Goal: Task Accomplishment & Management: Complete application form

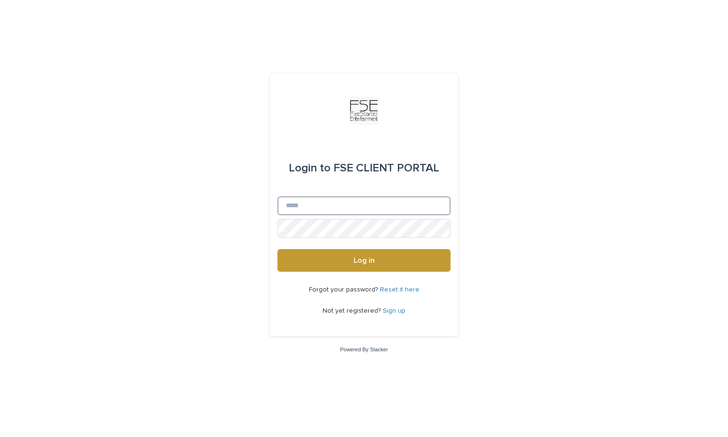
type input "**********"
click at [364, 261] on button "Log in" at bounding box center [364, 260] width 173 height 23
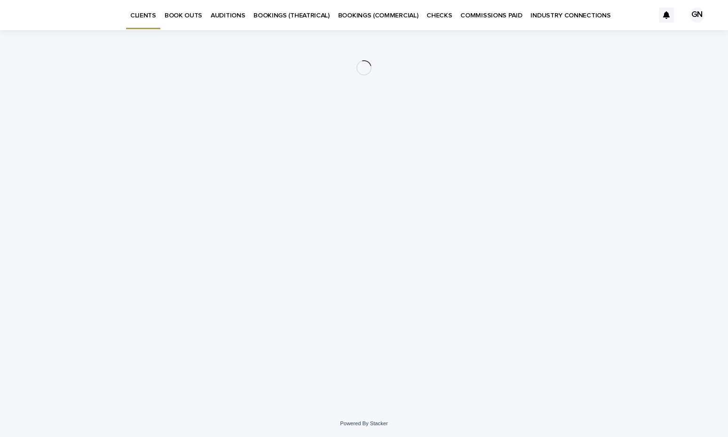
click at [186, 16] on p "BOOK OUTS" at bounding box center [184, 10] width 38 height 20
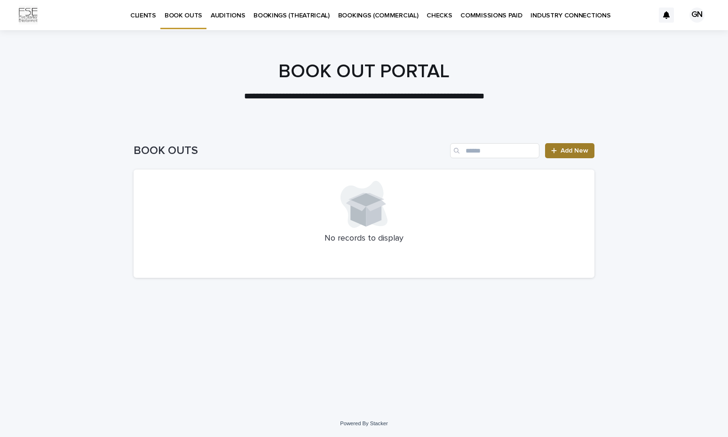
click at [581, 150] on span "Add New" at bounding box center [575, 150] width 28 height 7
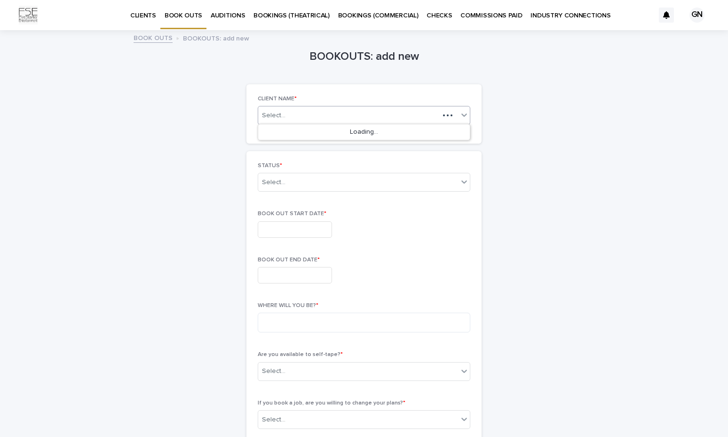
click at [320, 110] on div "Select..." at bounding box center [348, 116] width 181 height 12
click at [305, 132] on div "[PERSON_NAME]" at bounding box center [364, 132] width 212 height 16
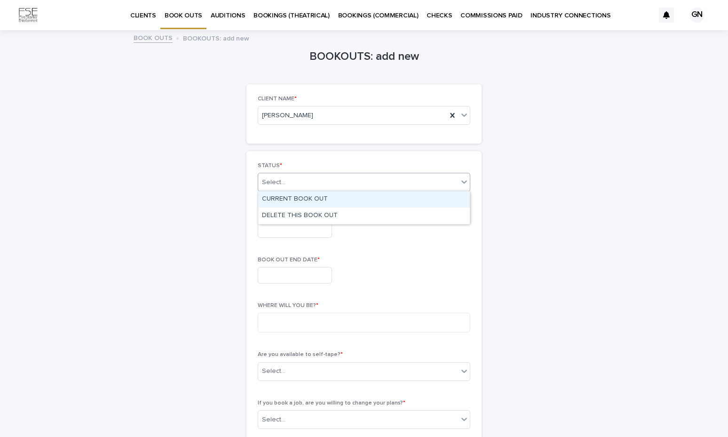
click at [299, 184] on div "Select..." at bounding box center [358, 183] width 200 height 16
click at [292, 200] on div "CURRENT BOOK OUT" at bounding box center [364, 199] width 212 height 16
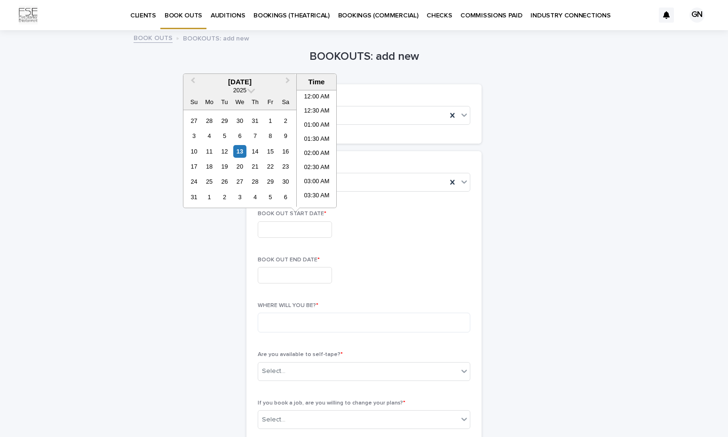
click at [315, 230] on input "text" at bounding box center [295, 229] width 74 height 16
click at [288, 84] on span "Next Month" at bounding box center [288, 81] width 0 height 13
click at [259, 137] on div "11" at bounding box center [255, 135] width 13 height 13
click at [313, 179] on li "03:00 PM" at bounding box center [317, 177] width 40 height 14
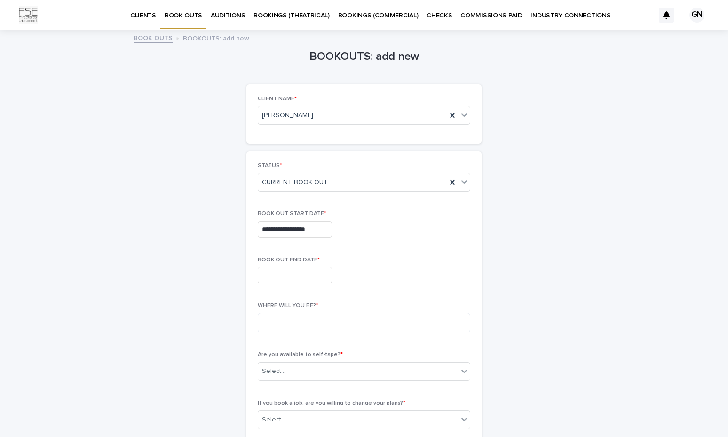
type input "**********"
click at [292, 272] on input "text" at bounding box center [295, 275] width 74 height 16
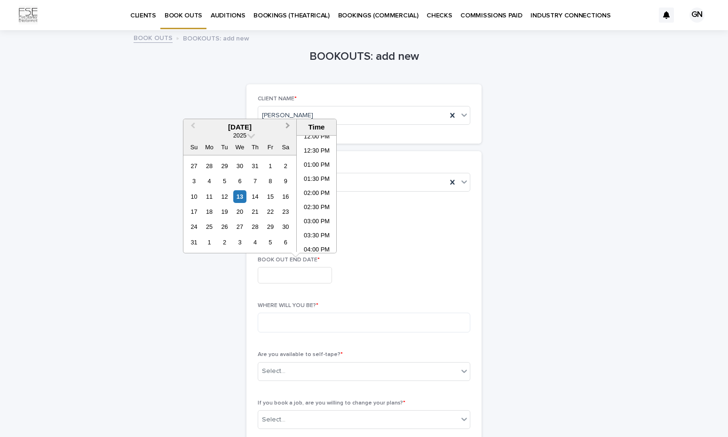
click at [288, 127] on span "Next Month" at bounding box center [288, 126] width 0 height 13
click at [265, 213] on div "26" at bounding box center [270, 211] width 13 height 13
click at [304, 165] on li "01:00 PM" at bounding box center [317, 166] width 40 height 14
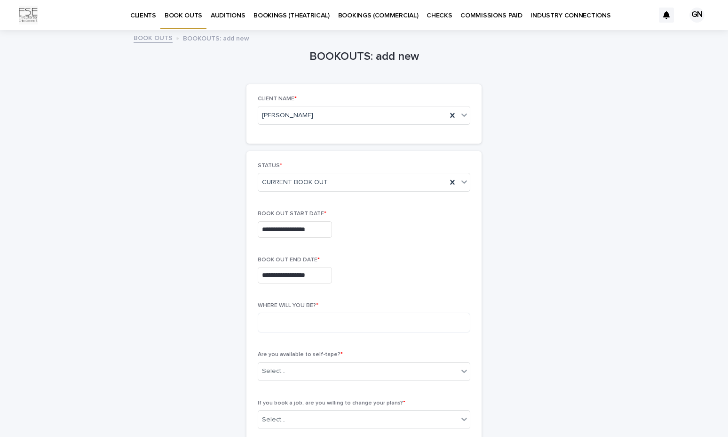
type input "**********"
click at [364, 320] on textarea at bounding box center [364, 322] width 213 height 20
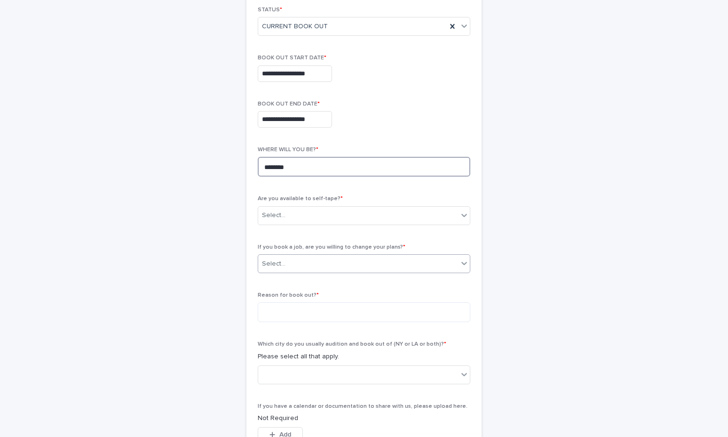
scroll to position [156, 0]
type textarea "********"
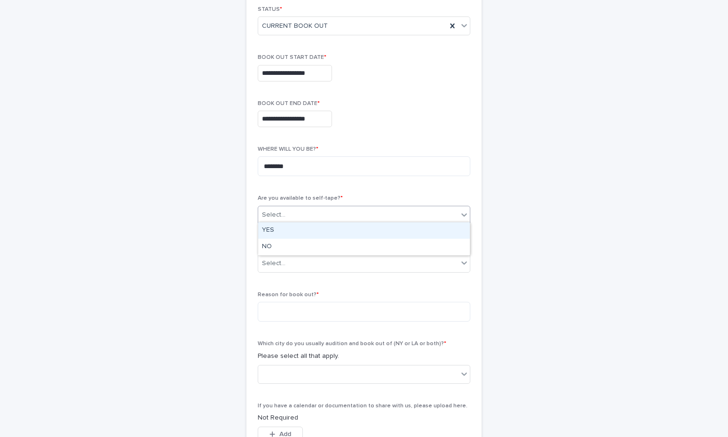
click at [314, 207] on div "Select..." at bounding box center [358, 215] width 200 height 16
click at [300, 232] on div "YES" at bounding box center [364, 230] width 212 height 16
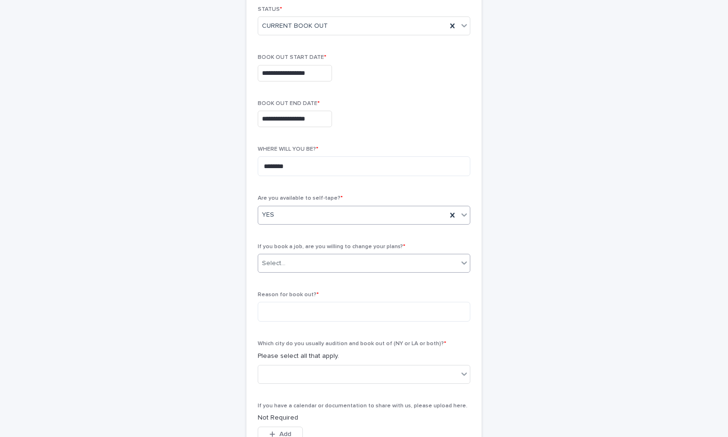
click at [294, 256] on div "Select..." at bounding box center [358, 264] width 200 height 16
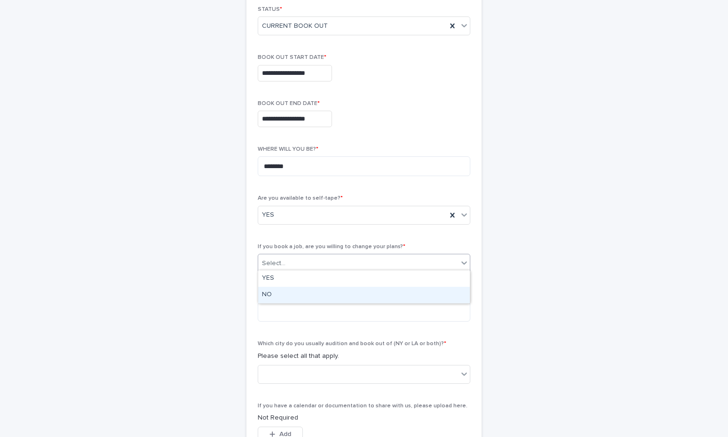
click at [288, 295] on div "NO" at bounding box center [364, 295] width 212 height 16
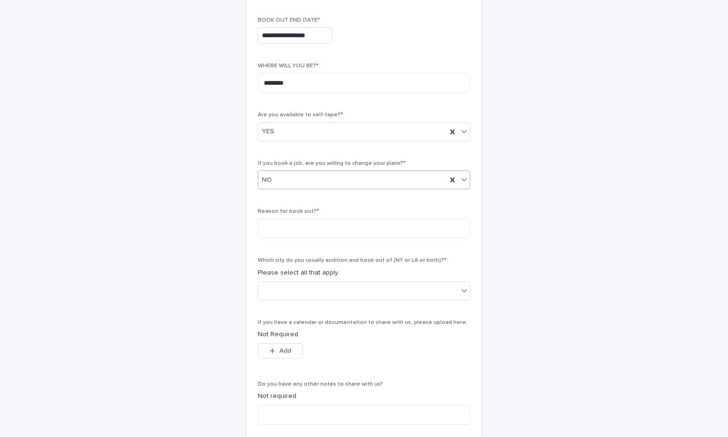
scroll to position [241, 0]
click at [289, 227] on textarea at bounding box center [364, 227] width 213 height 20
type textarea "********"
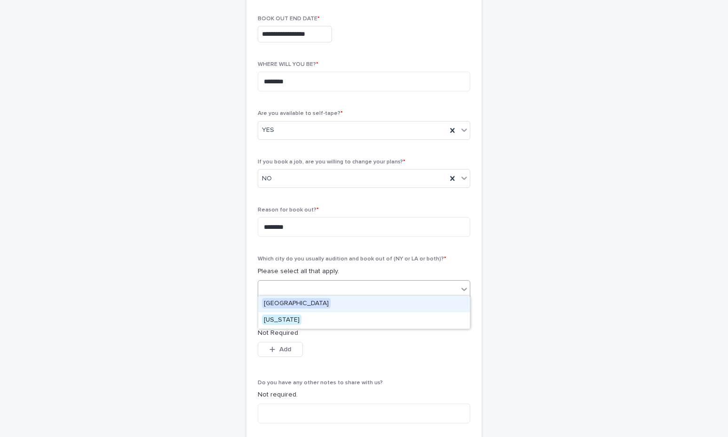
click at [294, 288] on div at bounding box center [358, 289] width 200 height 16
click at [290, 306] on span "Los Angeles" at bounding box center [296, 303] width 69 height 10
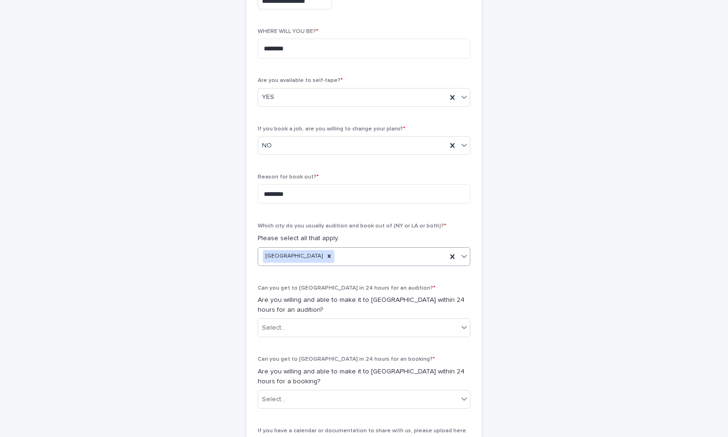
scroll to position [275, 0]
click at [344, 322] on div "Select..." at bounding box center [358, 327] width 200 height 16
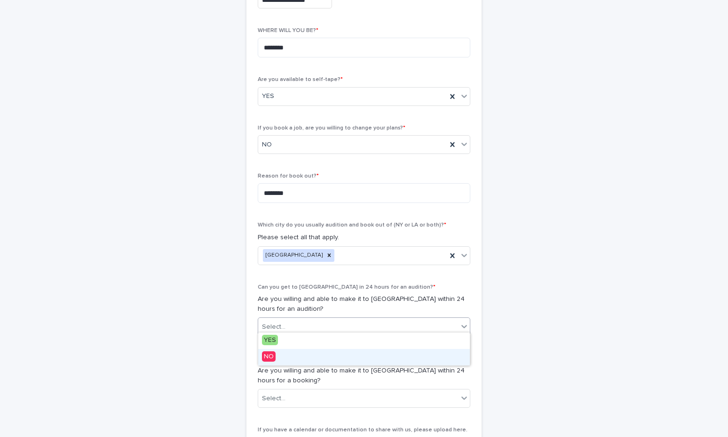
click at [324, 356] on div "NO" at bounding box center [364, 357] width 212 height 16
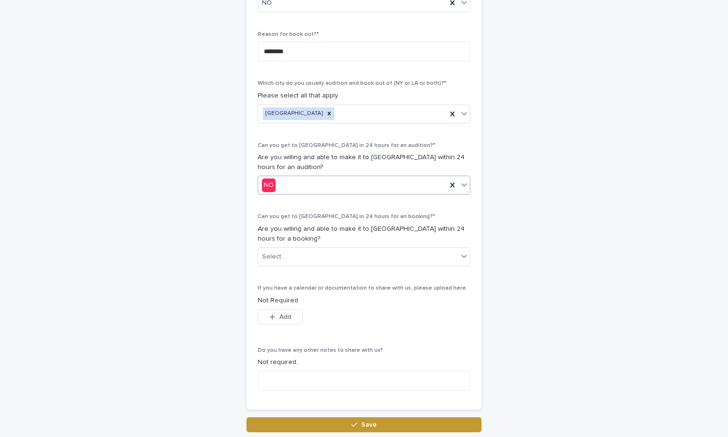
scroll to position [438, 0]
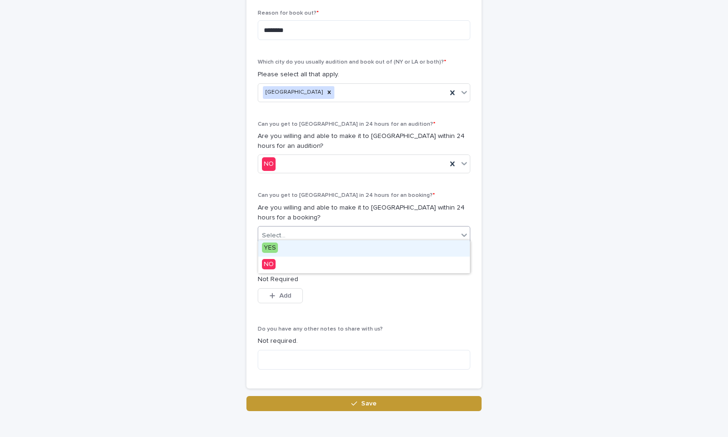
click at [391, 232] on div "Select..." at bounding box center [358, 236] width 200 height 16
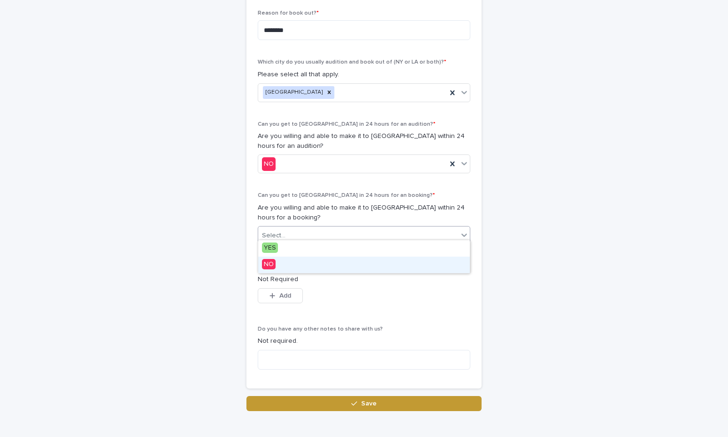
click at [359, 267] on div "NO" at bounding box center [364, 264] width 212 height 16
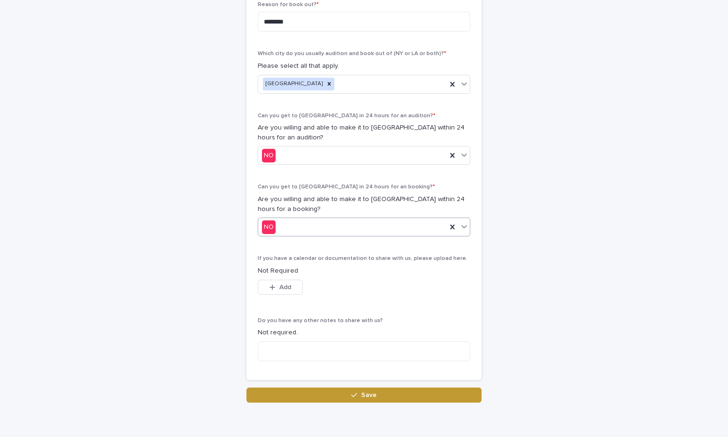
scroll to position [450, 0]
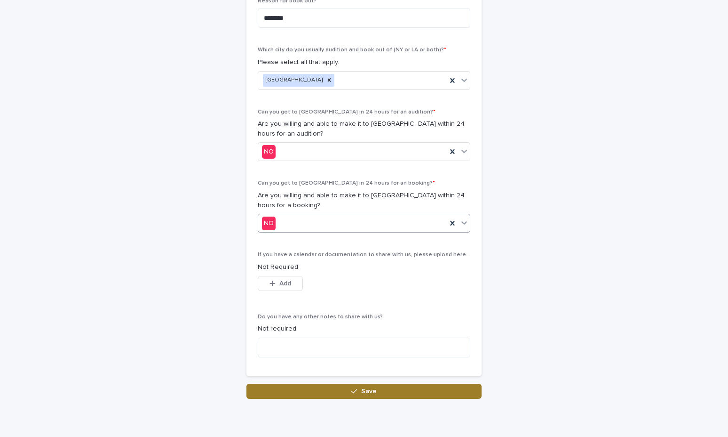
click at [374, 388] on span "Save" at bounding box center [369, 391] width 16 height 7
